Goal: Transaction & Acquisition: Obtain resource

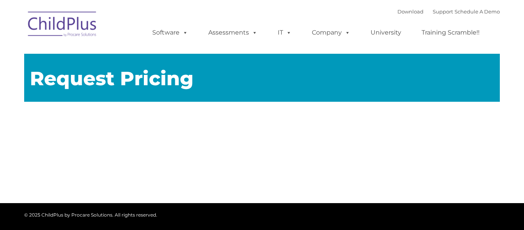
type input ""
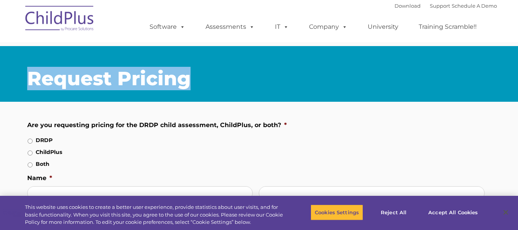
drag, startPoint x: 27, startPoint y: 74, endPoint x: 198, endPoint y: 84, distance: 171.4
click at [198, 84] on h1 "Request Pricing" at bounding box center [259, 78] width 464 height 19
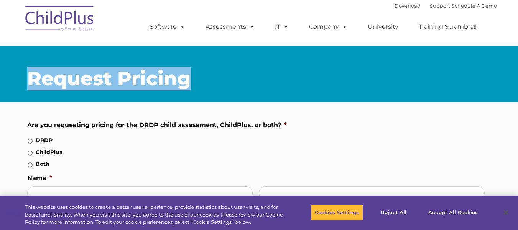
drag, startPoint x: 30, startPoint y: 77, endPoint x: 188, endPoint y: 71, distance: 157.4
click at [188, 71] on span "Request Pricing" at bounding box center [108, 78] width 163 height 23
click at [209, 87] on h1 "Request Pricing" at bounding box center [259, 78] width 464 height 19
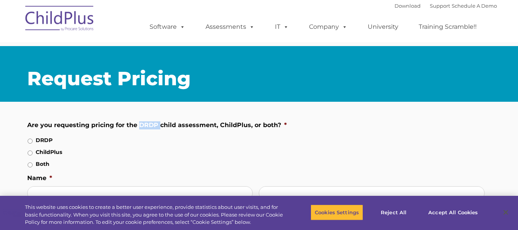
drag, startPoint x: 139, startPoint y: 122, endPoint x: 160, endPoint y: 123, distance: 21.5
click at [160, 123] on label "Are you requesting pricing for the DRDP child assessment, ChildPlus, or both? *" at bounding box center [256, 125] width 458 height 8
click at [176, 126] on label "Are you requesting pricing for the DRDP child assessment, ChildPlus, or both? *" at bounding box center [256, 125] width 458 height 8
